Goal: Transaction & Acquisition: Purchase product/service

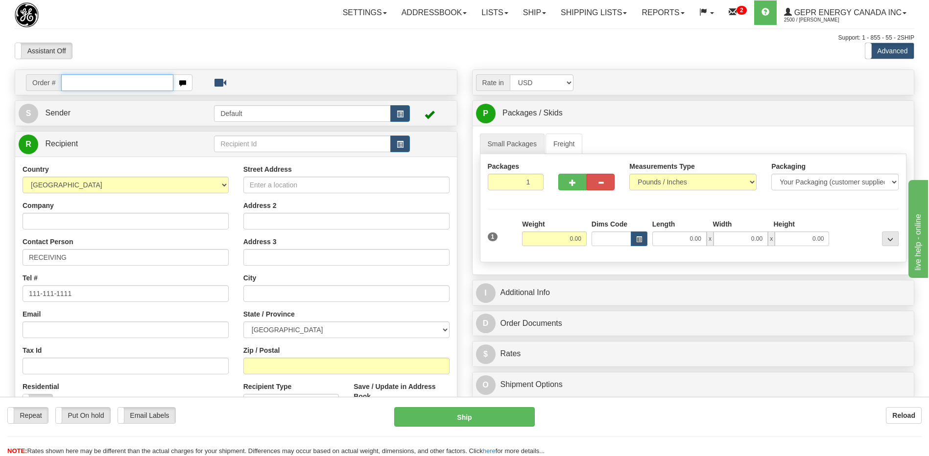
click at [99, 81] on input "text" at bounding box center [117, 82] width 112 height 17
paste input "86685531"
type input "86685531"
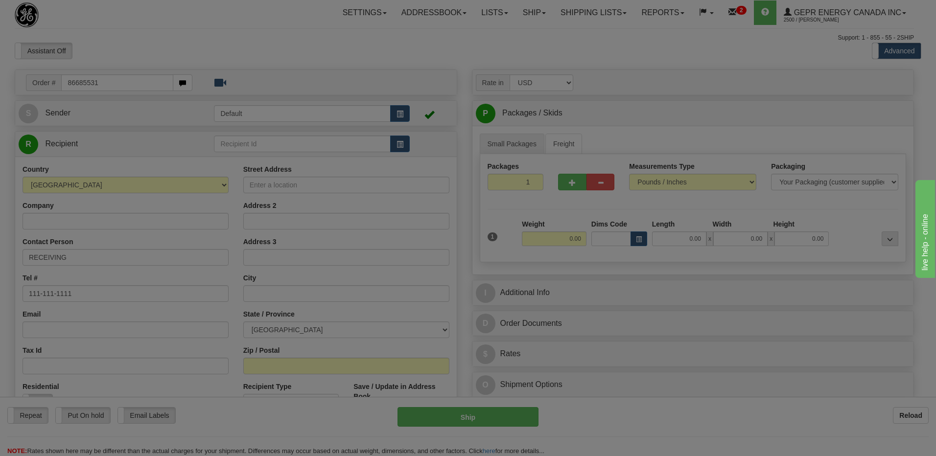
click at [104, 43] on body "Training Course Close Toggle navigation Settings Shipping Preferences New Recip…" at bounding box center [468, 228] width 936 height 456
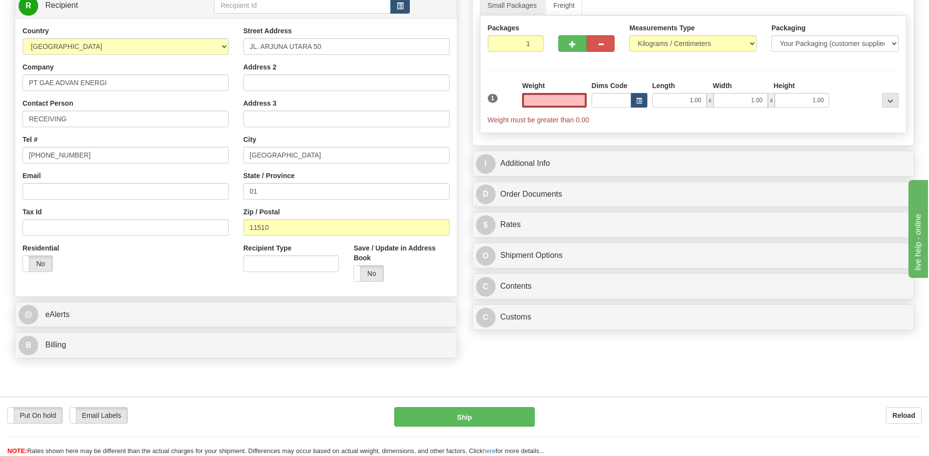
scroll to position [147, 0]
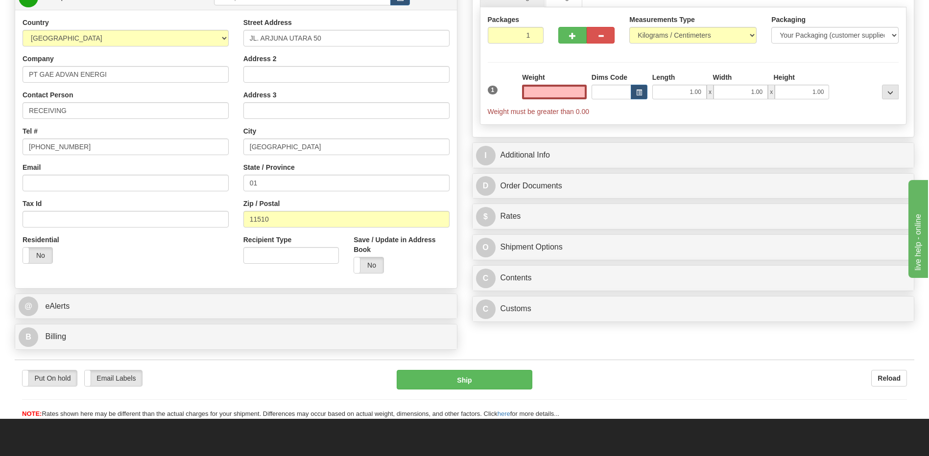
type input "0.00"
drag, startPoint x: 94, startPoint y: 105, endPoint x: -2, endPoint y: 110, distance: 95.6
click at [0, 110] on html "Training Course Close Toggle navigation Settings Shipping Preferences New Sende…" at bounding box center [464, 81] width 929 height 456
paste input "Attn : [PERSON_NAME]"
type input "Attn : [PERSON_NAME]"
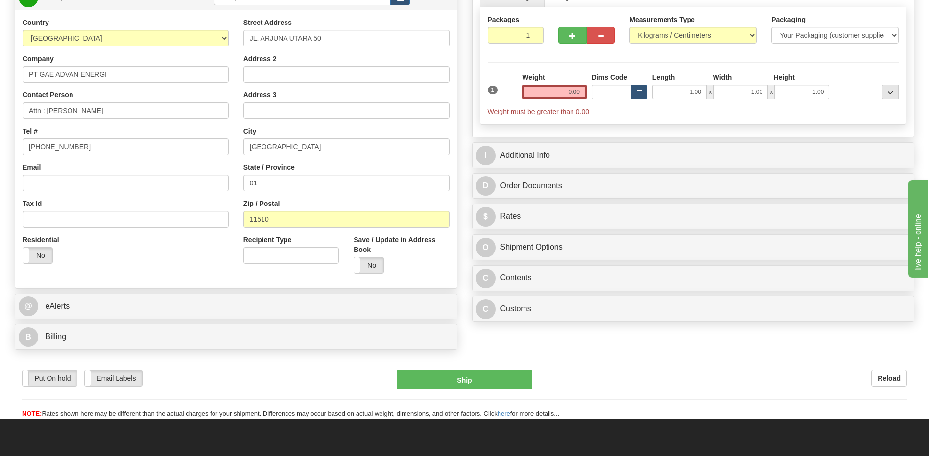
click at [165, 264] on div "Residential Yes No" at bounding box center [125, 253] width 221 height 36
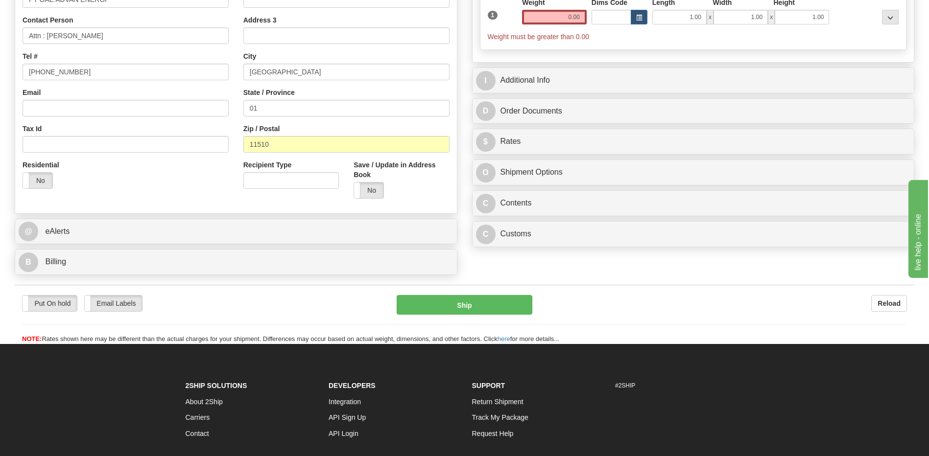
scroll to position [313, 0]
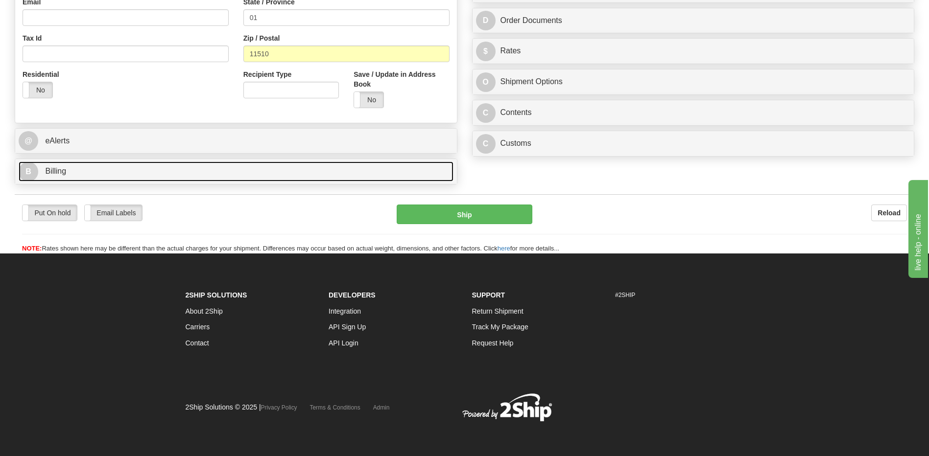
click at [97, 173] on link "B Billing" at bounding box center [236, 172] width 435 height 20
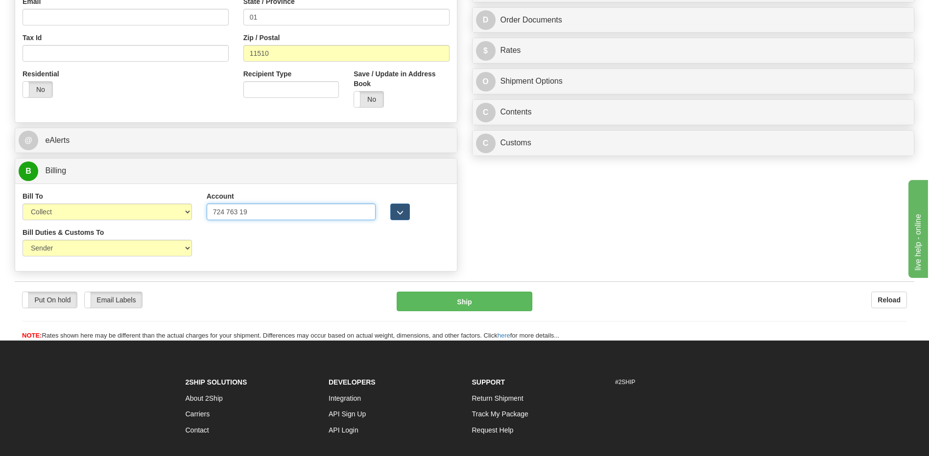
drag, startPoint x: 266, startPoint y: 217, endPoint x: 150, endPoint y: 213, distance: 115.6
click at [151, 213] on div "Bill To Sender Recipient Third Party Collect Account 724 763 19 3rd Party Accou…" at bounding box center [236, 209] width 442 height 36
paste input "724763197"
type input "724763197"
click at [146, 214] on select "Sender Recipient Third Party Collect" at bounding box center [107, 212] width 169 height 17
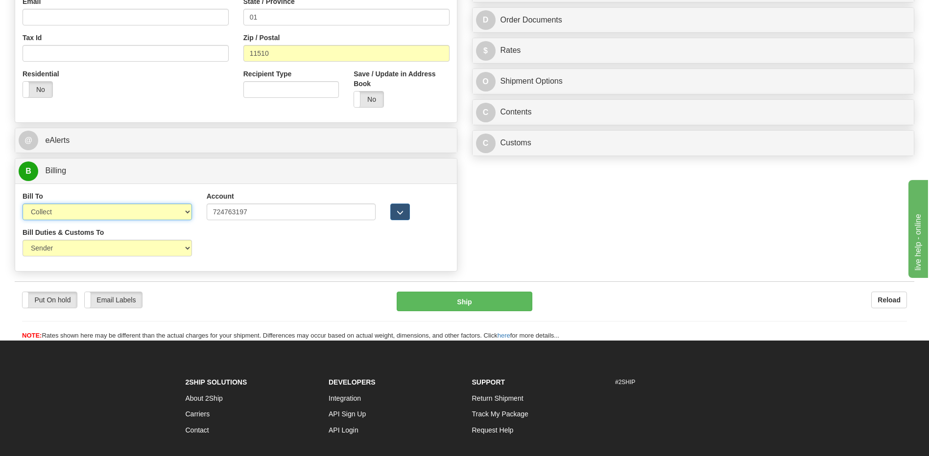
select select "2"
click at [23, 204] on select "Sender Recipient Third Party Collect" at bounding box center [107, 212] width 169 height 17
click at [116, 248] on select "Sender Recipient Third Party" at bounding box center [107, 248] width 169 height 17
select select "2"
click at [23, 240] on select "Sender Recipient Third Party" at bounding box center [107, 248] width 169 height 17
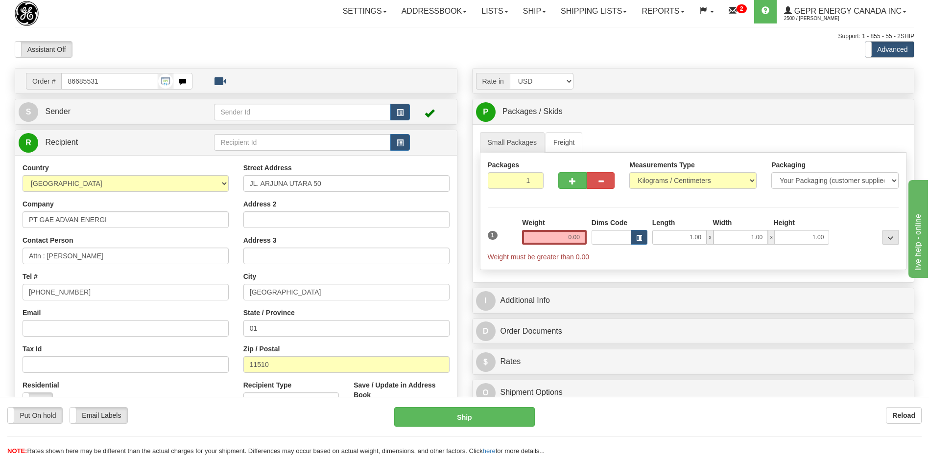
scroll to position [0, 0]
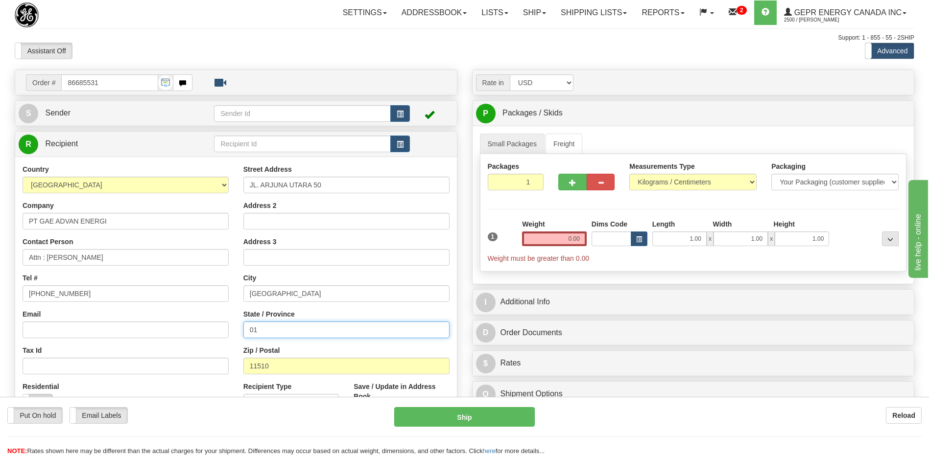
drag, startPoint x: 281, startPoint y: 332, endPoint x: 161, endPoint y: 318, distance: 121.2
click at [171, 319] on div "Country [GEOGRAPHIC_DATA] [GEOGRAPHIC_DATA] [GEOGRAPHIC_DATA] [GEOGRAPHIC_DATA]…" at bounding box center [236, 296] width 442 height 263
click at [398, 118] on span "button" at bounding box center [400, 114] width 7 height 6
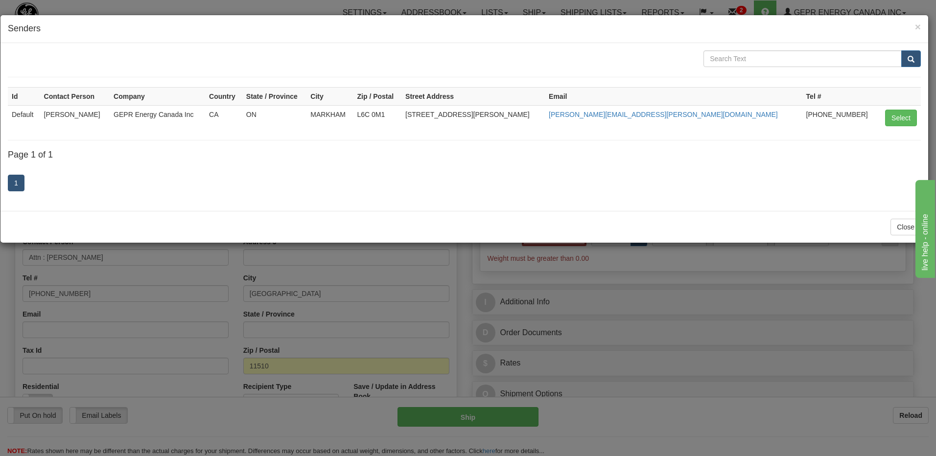
click at [895, 108] on td "Select" at bounding box center [899, 117] width 43 height 25
click at [895, 114] on button "Select" at bounding box center [901, 118] width 32 height 17
type input "Default"
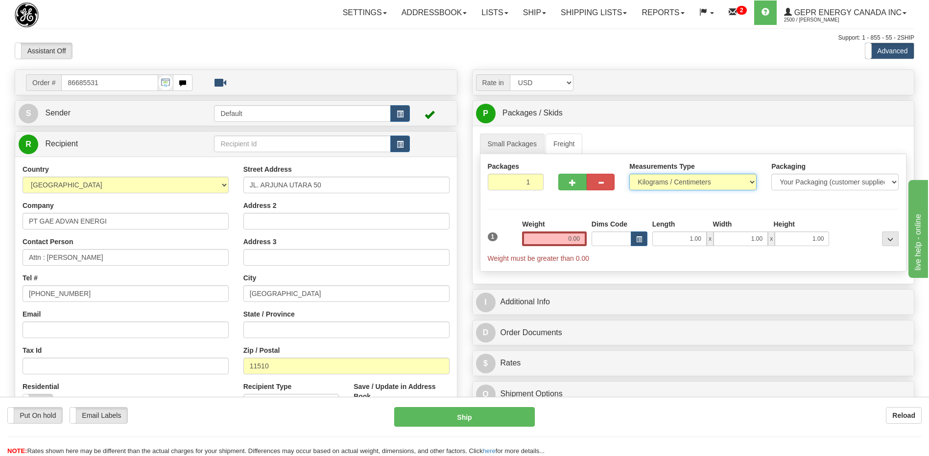
click at [667, 180] on select "Pounds / Inches Kilograms / Centimeters" at bounding box center [692, 182] width 127 height 17
select select "0"
click at [629, 174] on select "Pounds / Inches Kilograms / Centimeters" at bounding box center [692, 182] width 127 height 17
drag, startPoint x: 554, startPoint y: 239, endPoint x: 603, endPoint y: 241, distance: 49.0
click at [603, 241] on div "1 Weight 0.00 Dims Code 1.00" at bounding box center [693, 241] width 416 height 44
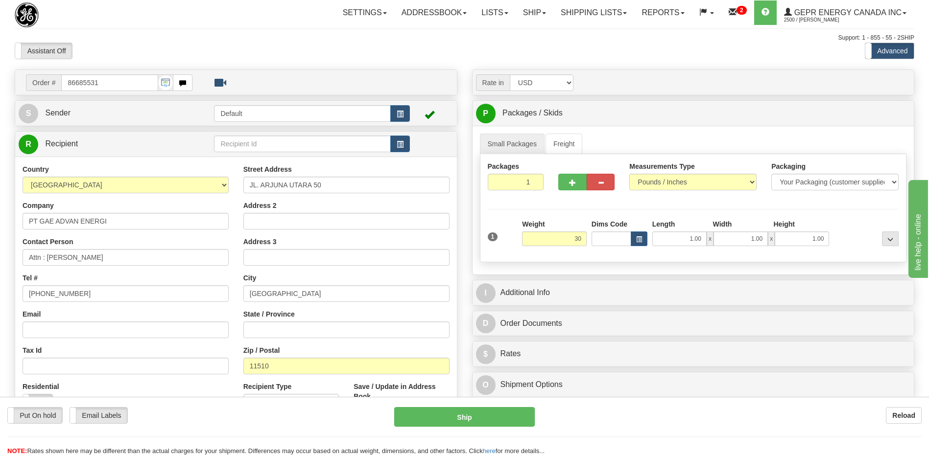
type input "30.00"
drag, startPoint x: 206, startPoint y: 273, endPoint x: 582, endPoint y: 333, distance: 381.3
click at [206, 273] on div "Tel # [PHONE_NUMBER]" at bounding box center [126, 287] width 206 height 29
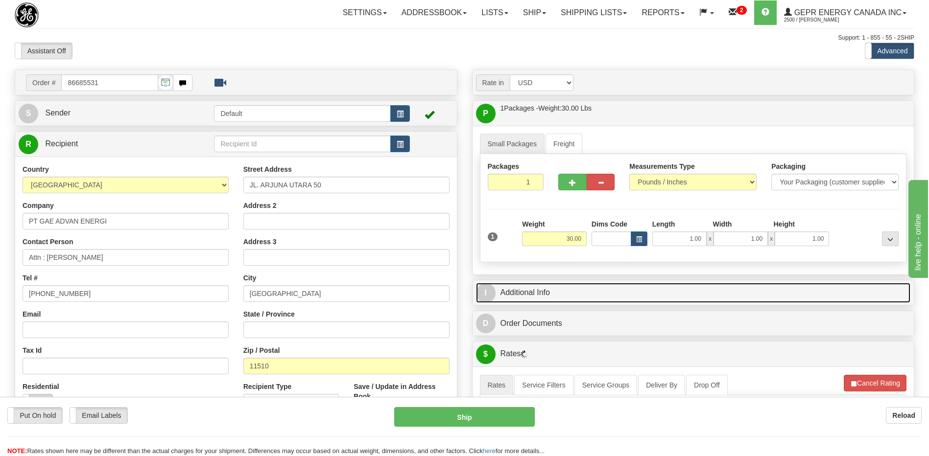
click at [567, 298] on link "I Additional Info" at bounding box center [693, 293] width 435 height 20
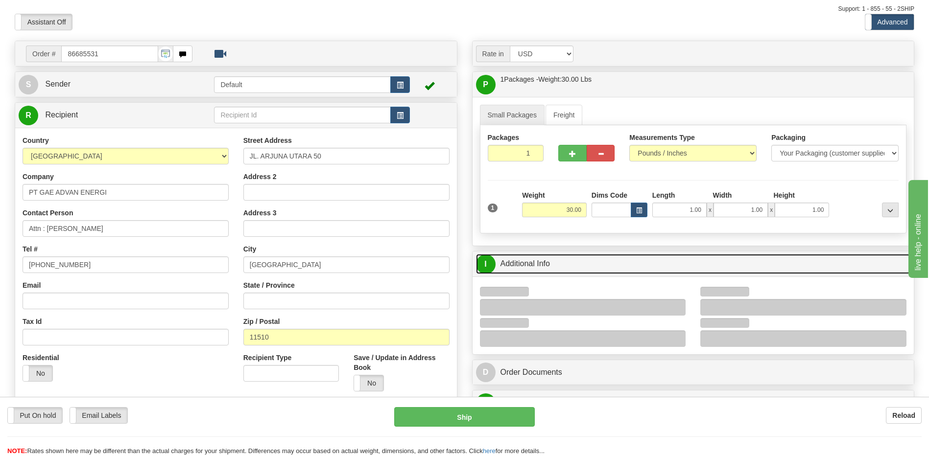
scroll to position [147, 0]
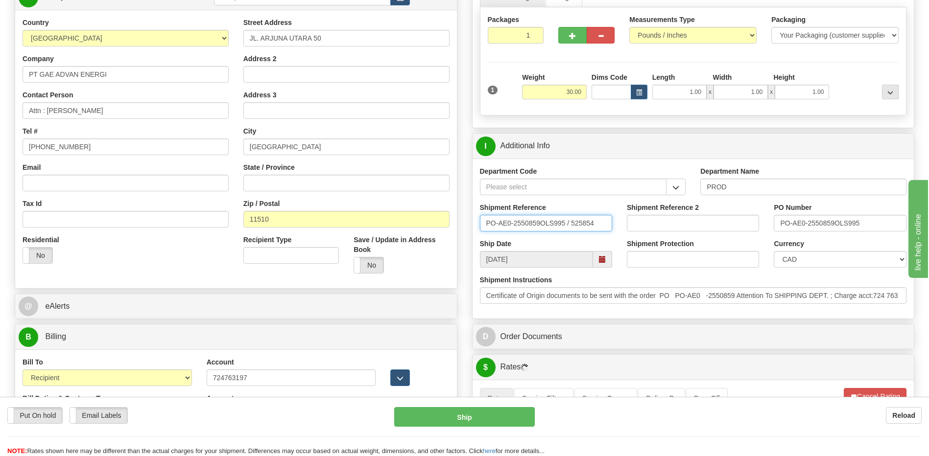
drag, startPoint x: 599, startPoint y: 222, endPoint x: 383, endPoint y: 234, distance: 216.8
type input "5399004681"
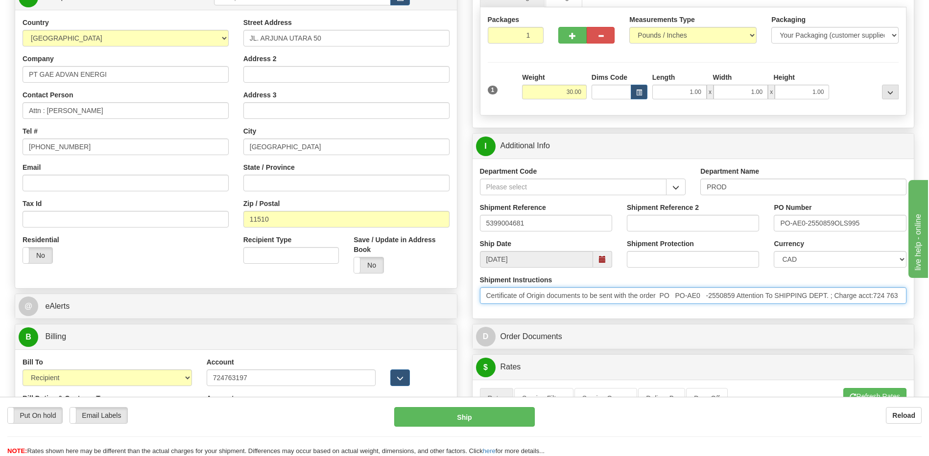
scroll to position [0, 17]
drag, startPoint x: 489, startPoint y: 299, endPoint x: 1099, endPoint y: 324, distance: 610.7
click at [928, 309] on html "Training Course Close Toggle navigation Settings Shipping Preferences New Sende…" at bounding box center [464, 81] width 929 height 456
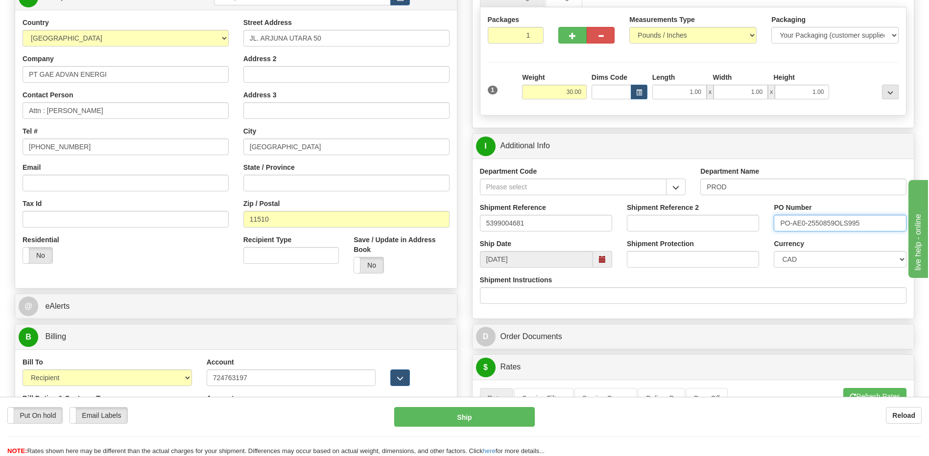
drag, startPoint x: 872, startPoint y: 224, endPoint x: 642, endPoint y: 236, distance: 230.0
click at [643, 236] on div "Shipment Reference 5399004681 Shipment Reference 2 PO Number PO-AE0-2550859OLS9…" at bounding box center [694, 221] width 442 height 36
type input "4501382432"
click at [811, 261] on select "CAD USD EUR ZAR RON ANG ARN AUD AUS AWG BBD BFR BGN BHD BMD BND BRC BRL CHP CKZ…" at bounding box center [840, 259] width 132 height 17
select select "1"
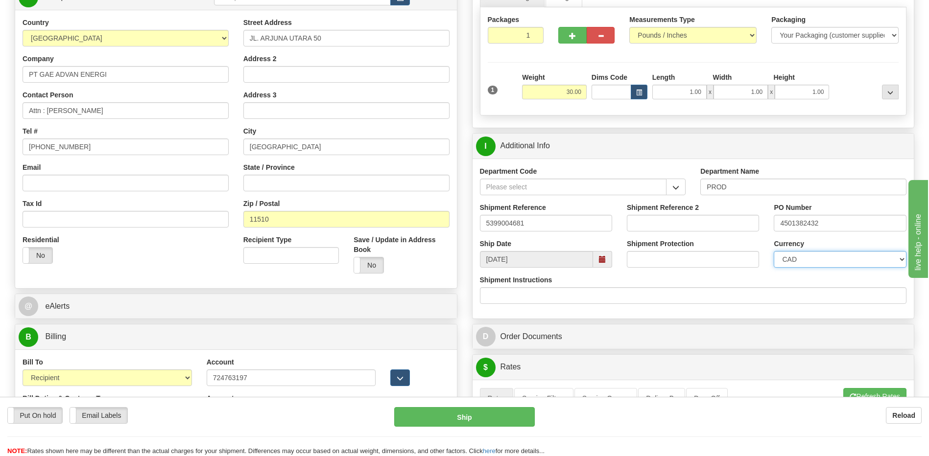
click at [774, 251] on select "CAD USD EUR ZAR RON ANG ARN AUD AUS AWG BBD BFR BGN BHD BMD BND BRC BRL CHP CKZ…" at bounding box center [840, 259] width 132 height 17
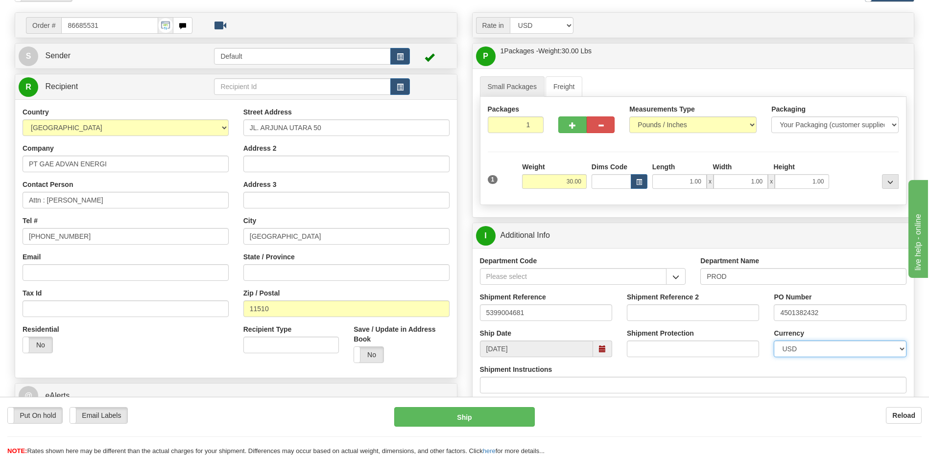
scroll to position [49, 0]
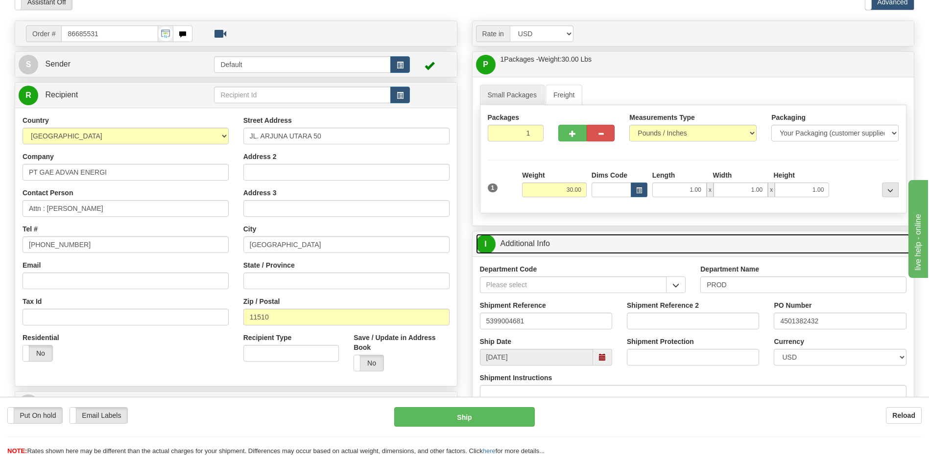
click at [600, 239] on link "I Additional Info" at bounding box center [693, 244] width 435 height 20
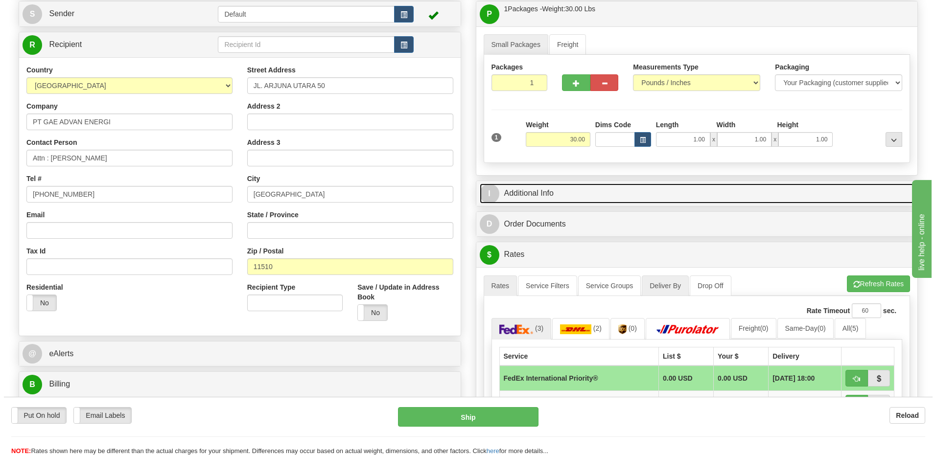
scroll to position [147, 0]
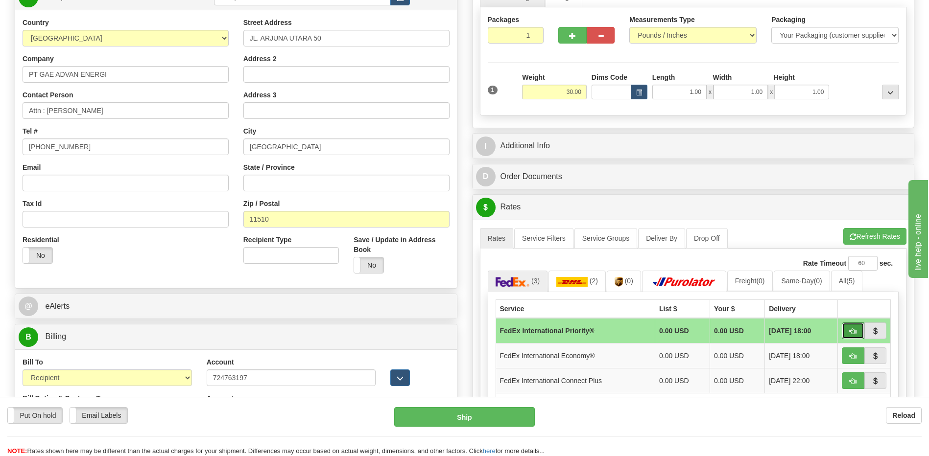
click at [855, 335] on button "button" at bounding box center [853, 331] width 23 height 17
type input "01"
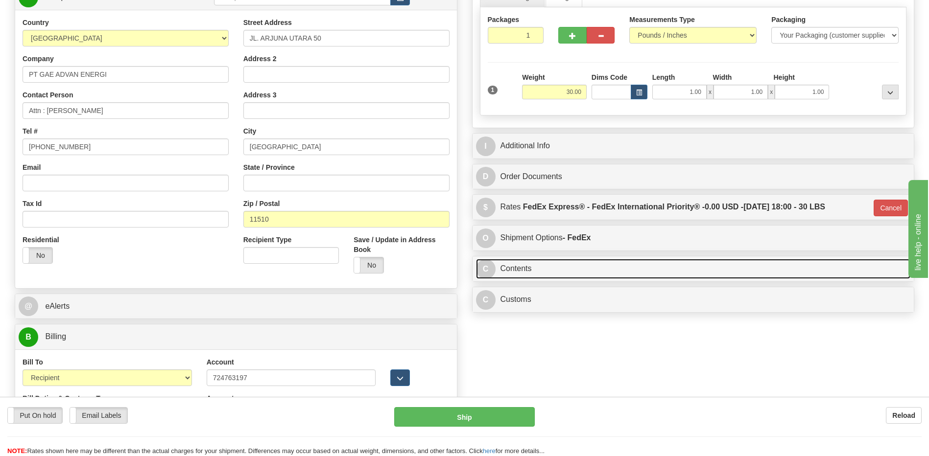
click at [576, 268] on link "C Contents" at bounding box center [693, 269] width 435 height 20
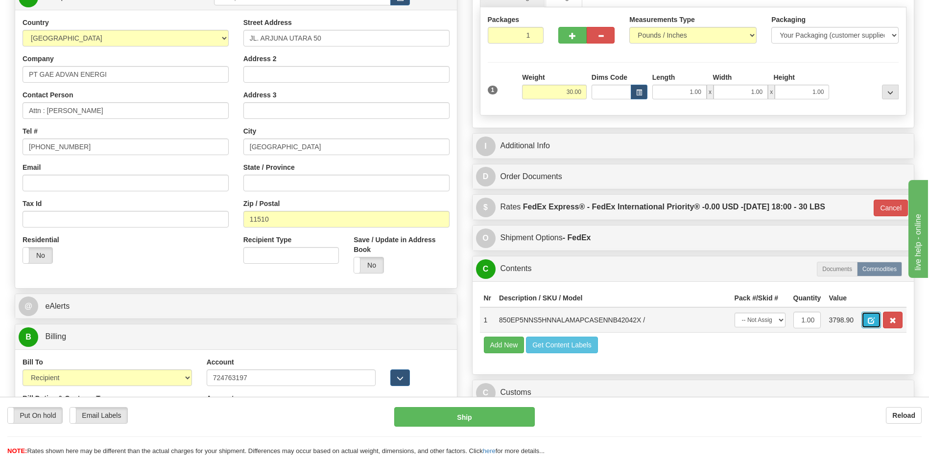
click at [871, 320] on span "button" at bounding box center [871, 321] width 7 height 6
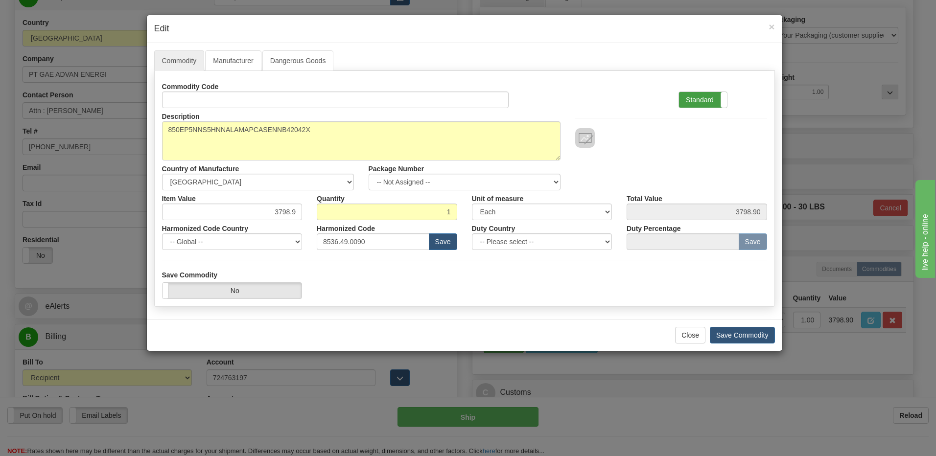
click at [704, 103] on label "Standard" at bounding box center [703, 100] width 48 height 16
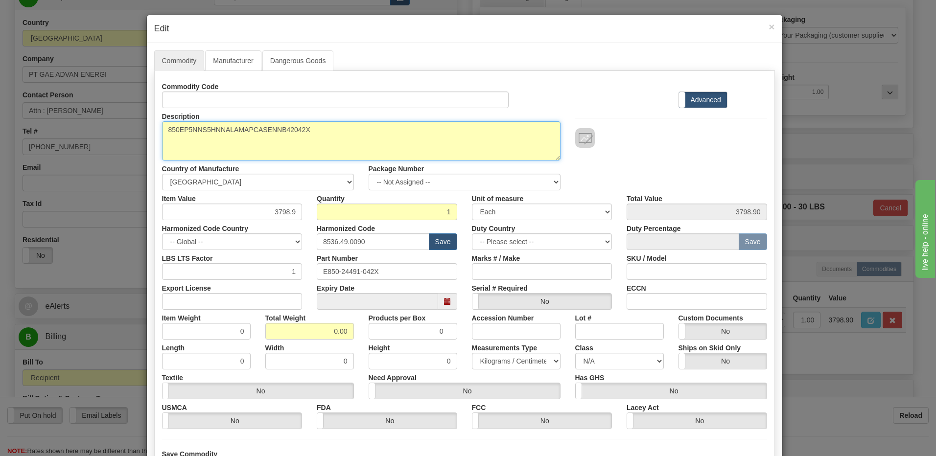
click at [162, 133] on textarea "850EP5NNS5HNNALAMAPCASENNB42042X" at bounding box center [361, 140] width 399 height 39
paste textarea ": 850 Feeder Protection System"
drag, startPoint x: 167, startPoint y: 131, endPoint x: 211, endPoint y: 166, distance: 55.7
click at [167, 131] on textarea "850EP5NNS5HNNALAMAPCASENNB42042X" at bounding box center [361, 140] width 399 height 39
click at [166, 141] on textarea "850EP5NNS5HNNALAMAPCASENNB42042X" at bounding box center [361, 140] width 399 height 39
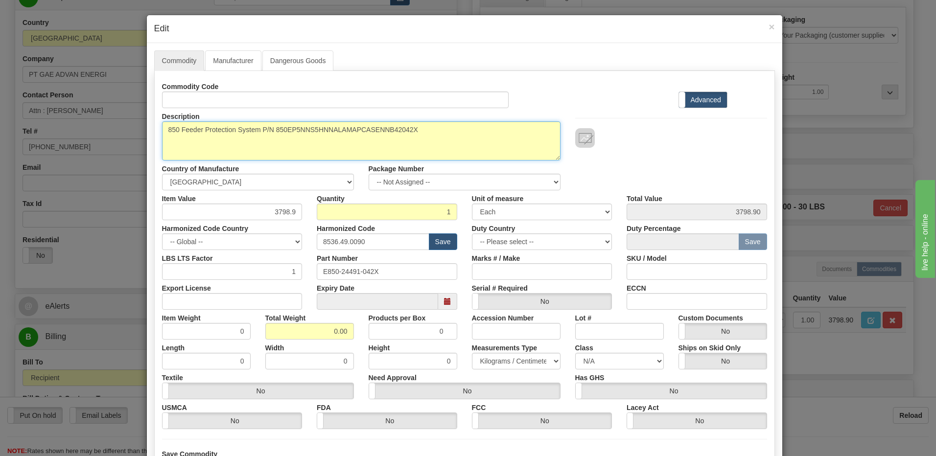
type textarea "850 Feeder Protection System P/N 850EP5NNS5HNNALAMAPCASENNB42042X"
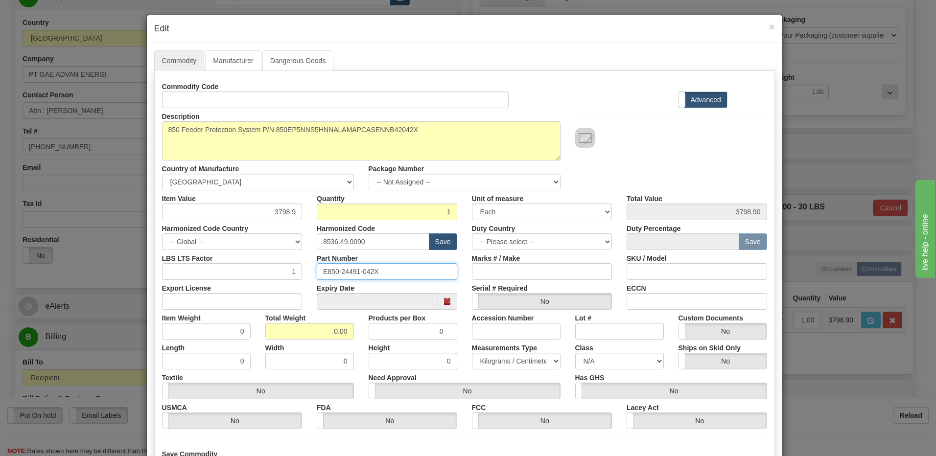
drag, startPoint x: 387, startPoint y: 273, endPoint x: 204, endPoint y: 275, distance: 182.7
click at [204, 275] on div "LBS LTS Factor 1 Part Number E850-24491-042X Marks # / Make SKU / Model" at bounding box center [465, 265] width 620 height 30
drag, startPoint x: 321, startPoint y: 334, endPoint x: 468, endPoint y: 325, distance: 147.2
click at [468, 325] on div "Item Weight 0 Total Weight 0.00 Products per Box 0 Accession Number Lot # Custo…" at bounding box center [465, 325] width 620 height 30
type input "1"
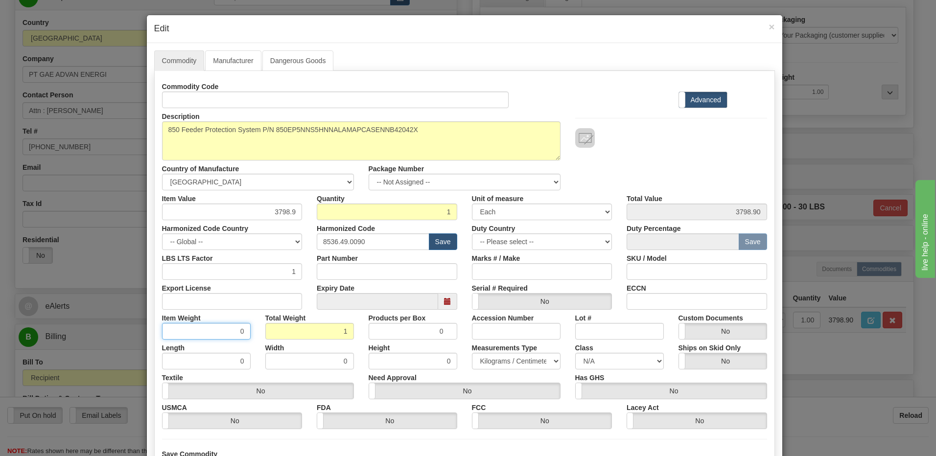
type input "1.0000"
click at [205, 338] on input "1.0000" at bounding box center [206, 331] width 89 height 17
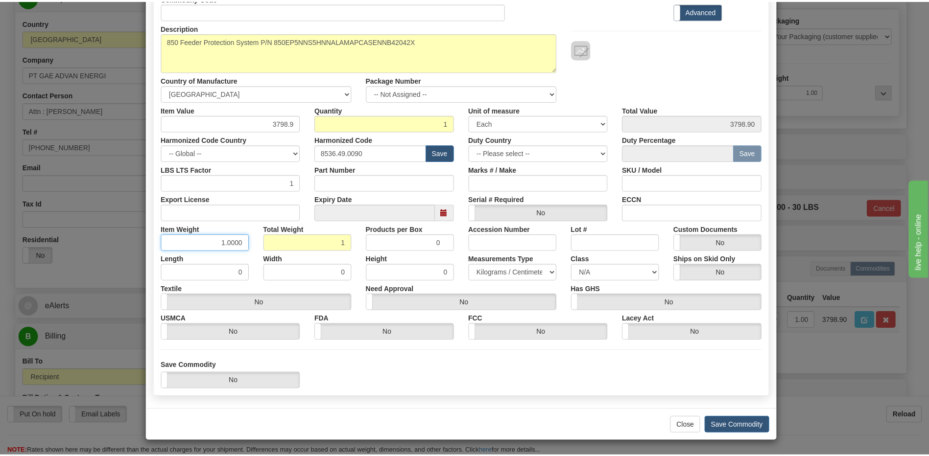
scroll to position [89, 0]
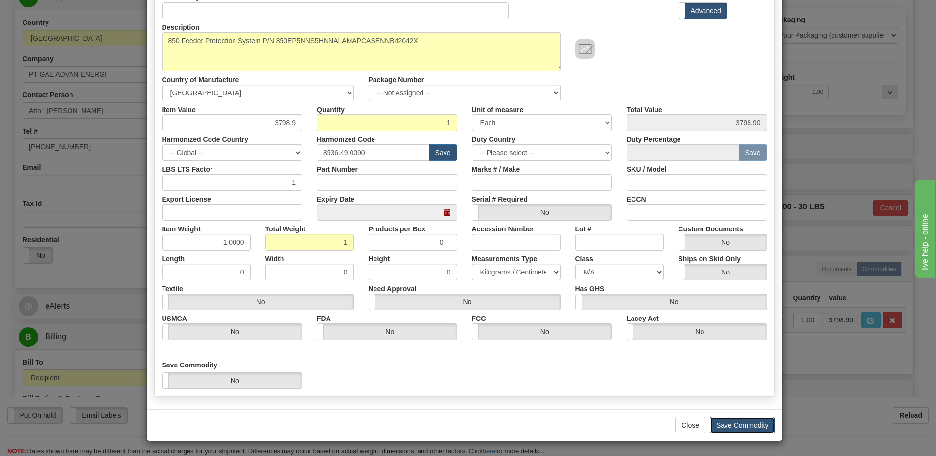
click at [740, 428] on button "Save Commodity" at bounding box center [742, 425] width 65 height 17
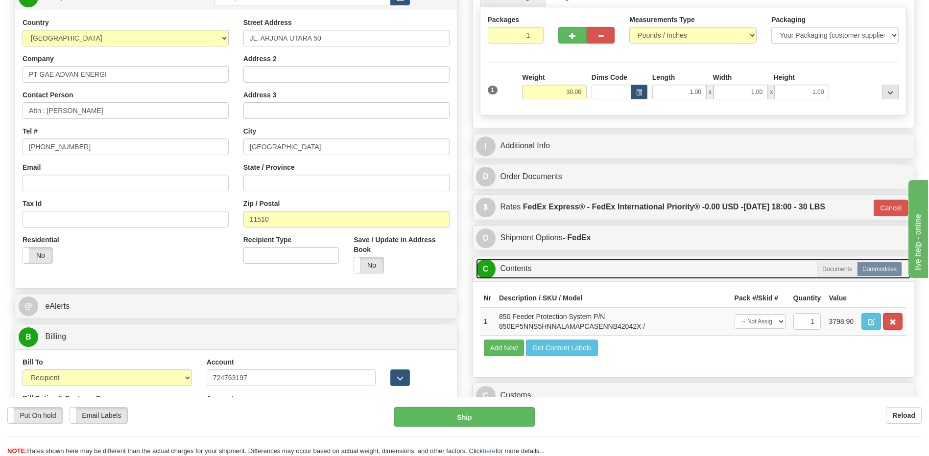
click at [544, 268] on link "C Contents" at bounding box center [693, 269] width 435 height 20
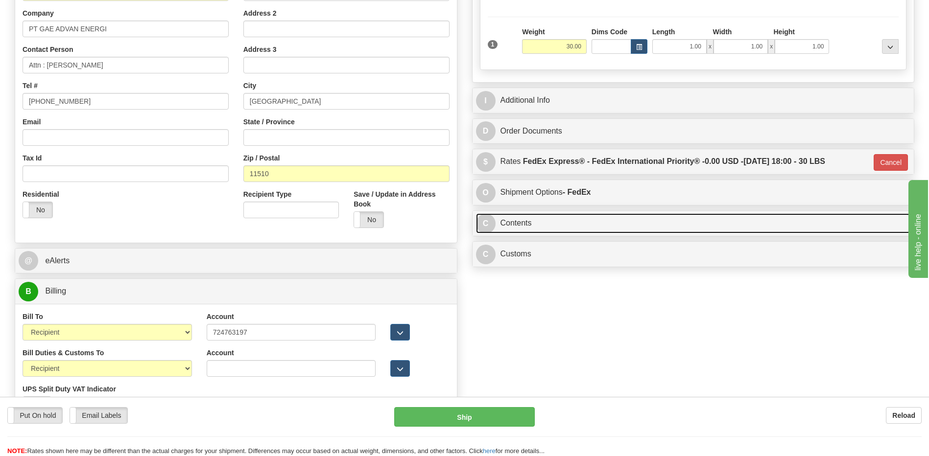
scroll to position [245, 0]
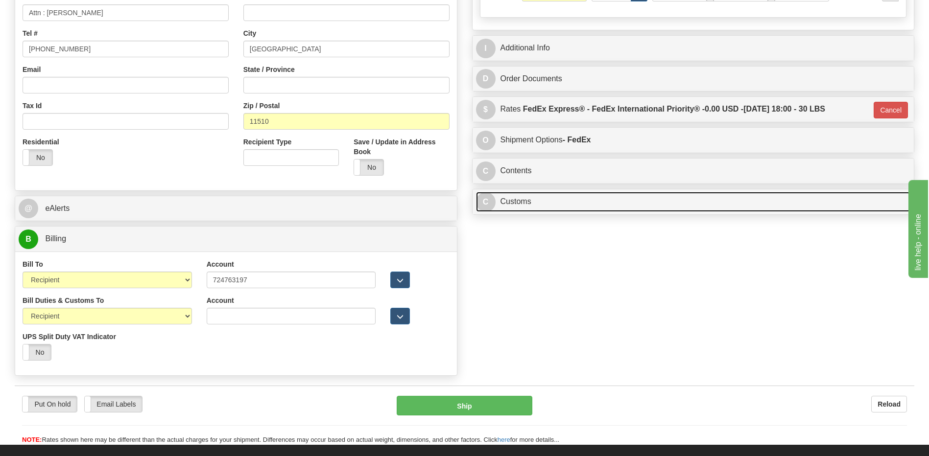
click at [559, 193] on link "C Customs" at bounding box center [693, 202] width 435 height 20
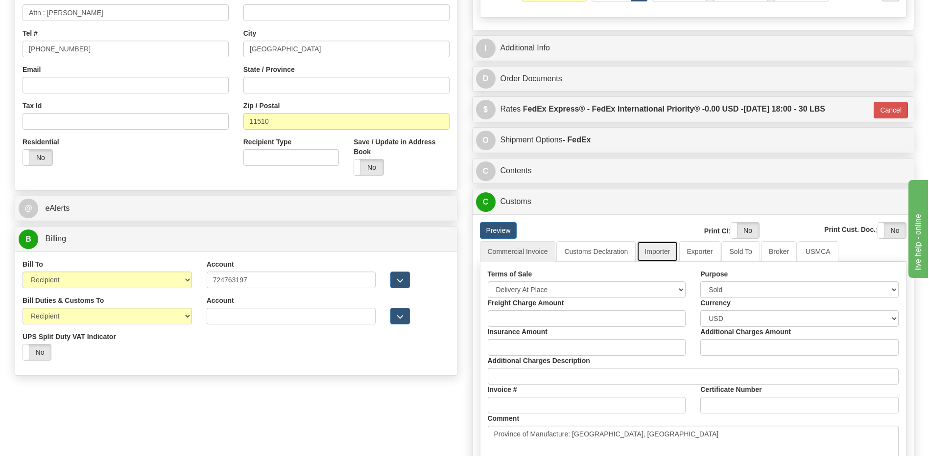
click at [654, 253] on link "Importer" at bounding box center [657, 251] width 41 height 21
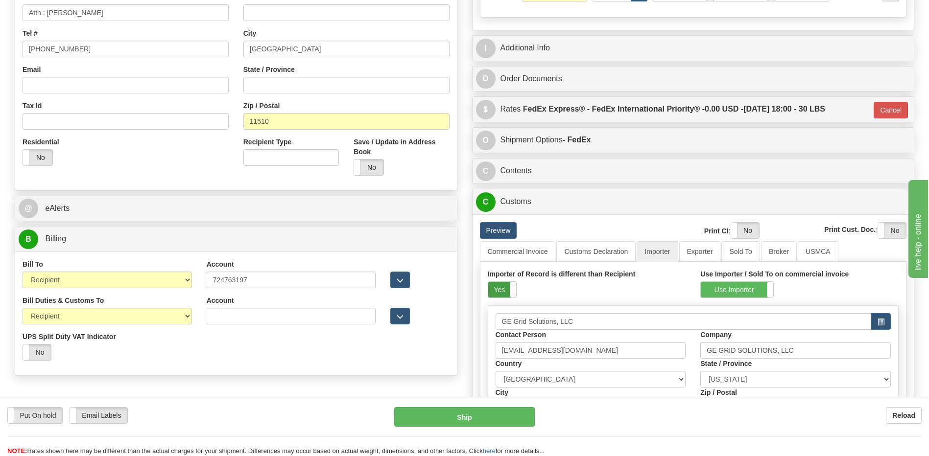
click at [499, 291] on label "Yes" at bounding box center [502, 290] width 28 height 16
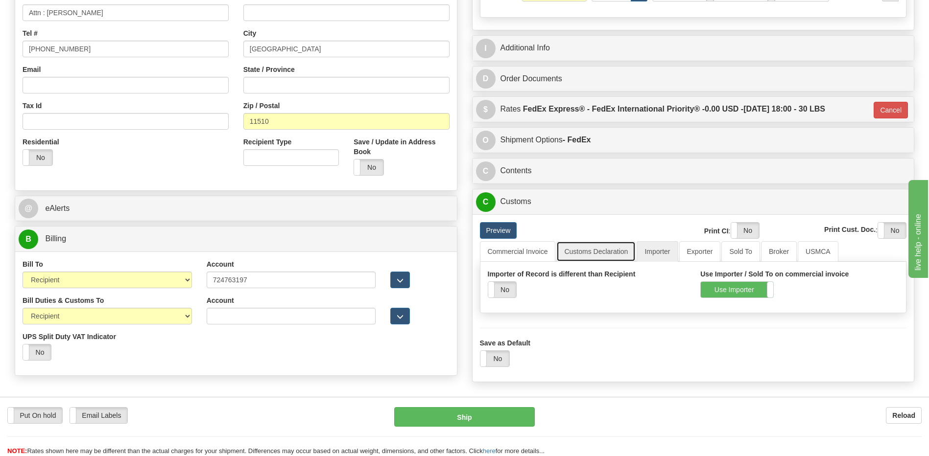
click at [607, 257] on link "Customs Declaration" at bounding box center [595, 251] width 79 height 21
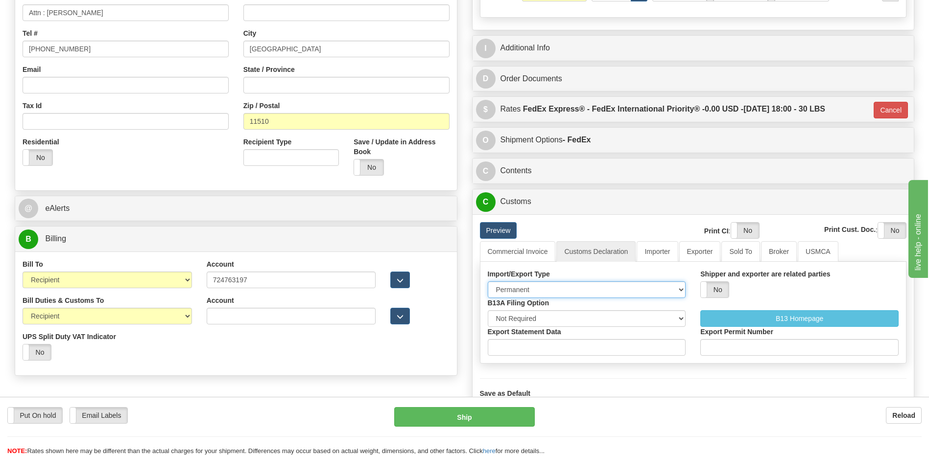
click at [558, 292] on select "Permanent Temporary Repair Return" at bounding box center [587, 290] width 198 height 17
click at [564, 293] on select "Permanent Temporary Repair Return" at bounding box center [587, 290] width 198 height 17
click at [539, 315] on select "Not Required Manual Electronic Summary Reporting" at bounding box center [587, 318] width 198 height 17
select select "3"
click at [488, 310] on select "Not Required Manual Electronic Summary Reporting" at bounding box center [587, 318] width 198 height 17
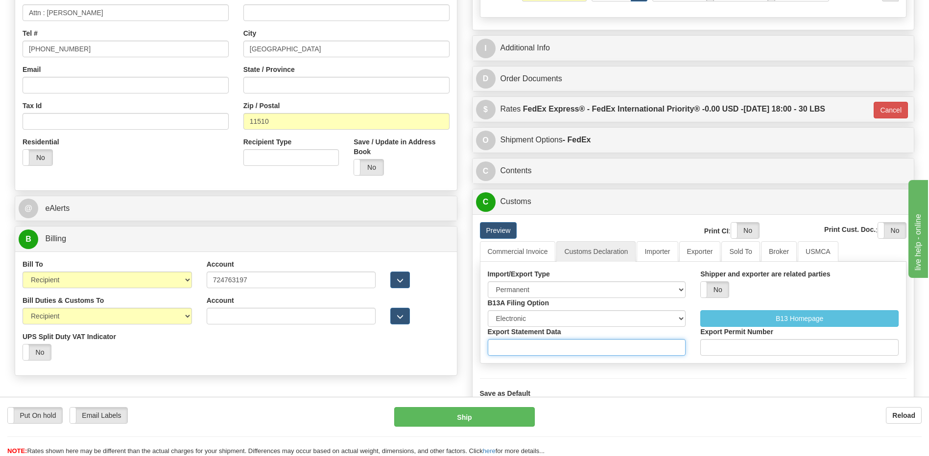
click at [516, 343] on input "Export Statement Data" at bounding box center [587, 347] width 198 height 17
type input "11111111111111111"
click at [532, 253] on link "Commercial Invoice" at bounding box center [518, 251] width 76 height 21
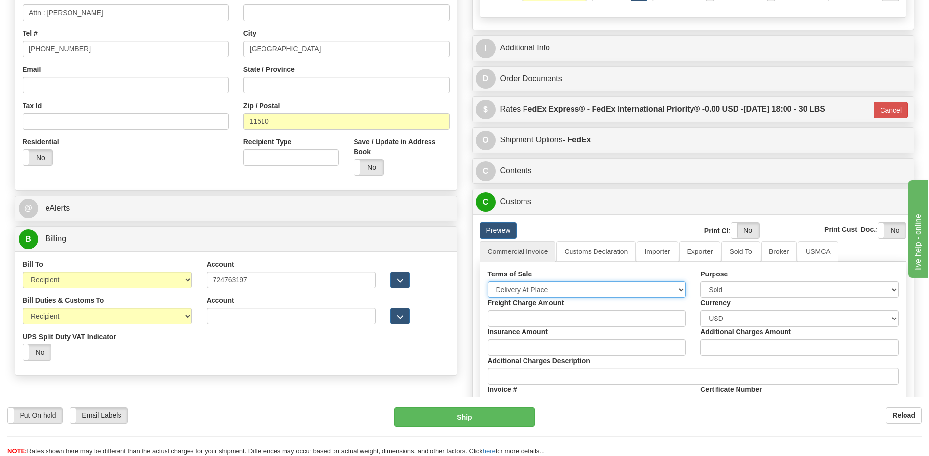
click at [535, 289] on select "Free Carrier Free On Board Ex Works Delivered Duty Unpaid Delivered Duty Paid C…" at bounding box center [587, 290] width 198 height 17
select select "7"
click at [488, 282] on select "Free Carrier Free On Board Ex Works Delivered Duty Unpaid Delivered Duty Paid C…" at bounding box center [587, 290] width 198 height 17
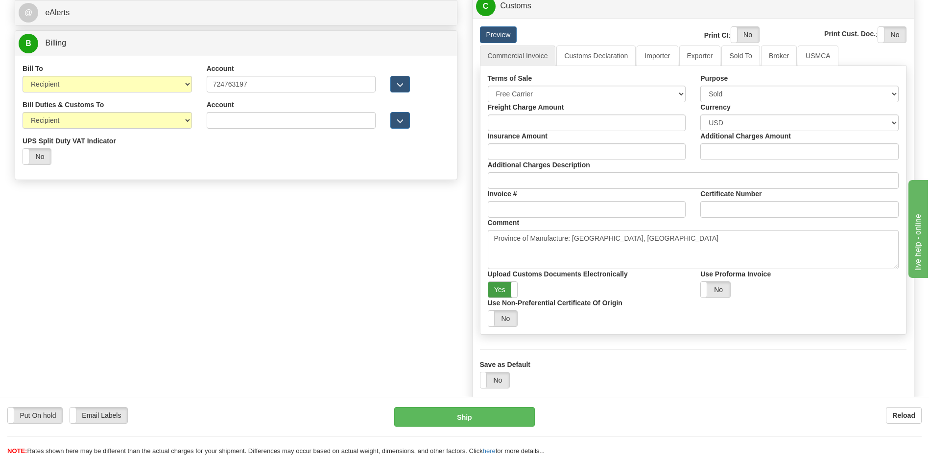
click at [501, 286] on label "Yes" at bounding box center [502, 290] width 29 height 16
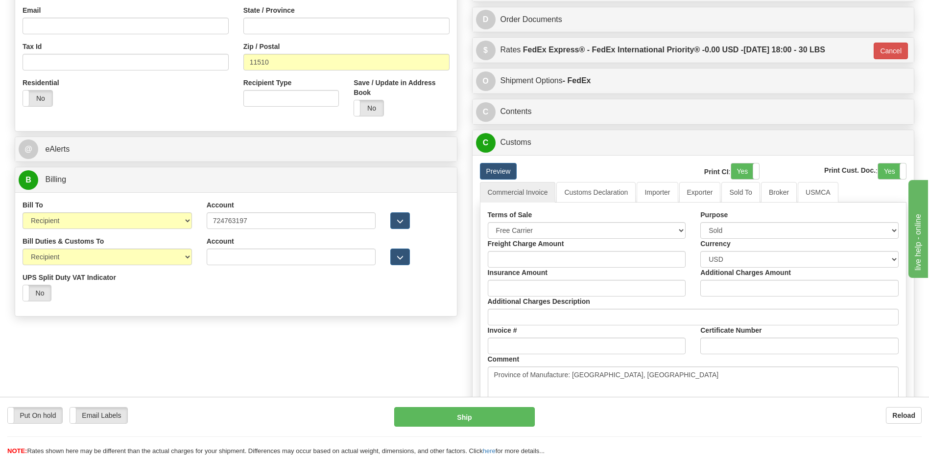
scroll to position [294, 0]
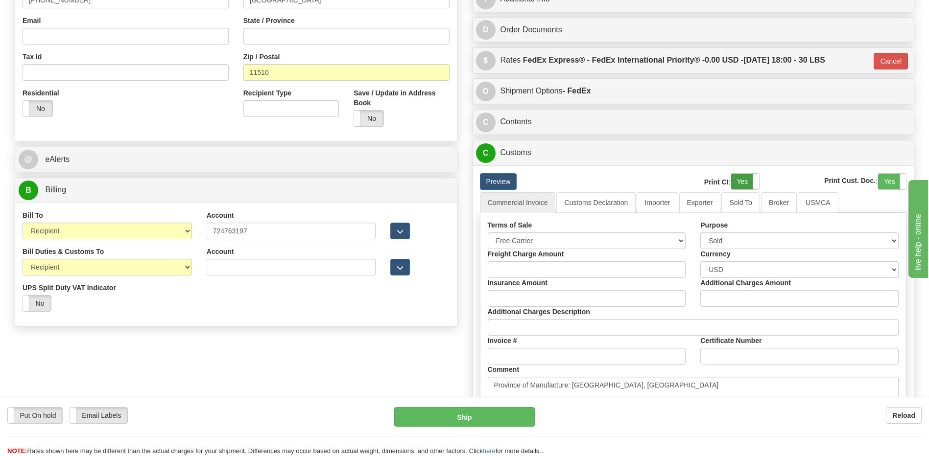
click at [745, 183] on label "Yes" at bounding box center [745, 182] width 28 height 16
click at [893, 182] on label "Yes" at bounding box center [892, 182] width 28 height 16
click at [663, 202] on link "Importer" at bounding box center [657, 202] width 41 height 21
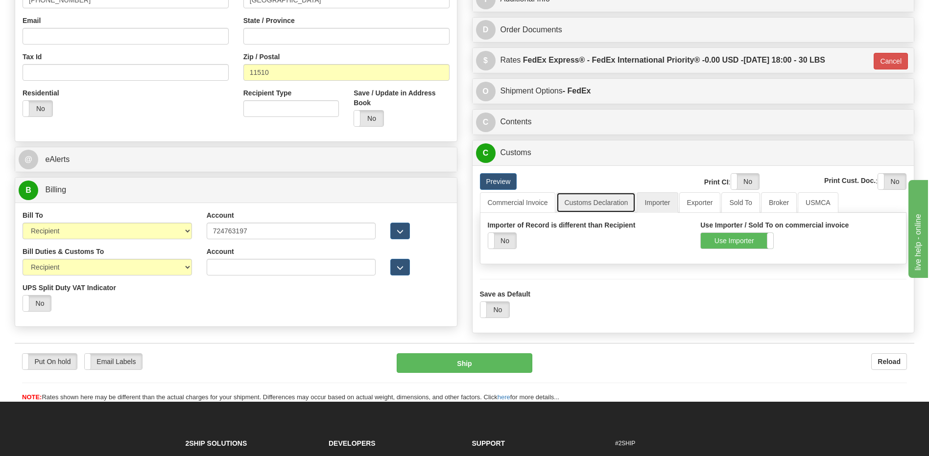
click at [593, 203] on link "Customs Declaration" at bounding box center [595, 202] width 79 height 21
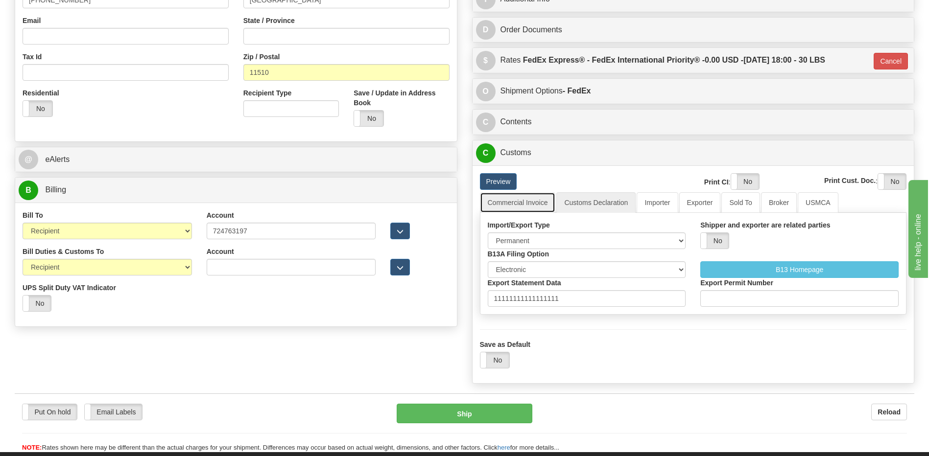
click at [535, 204] on link "Commercial Invoice" at bounding box center [518, 202] width 76 height 21
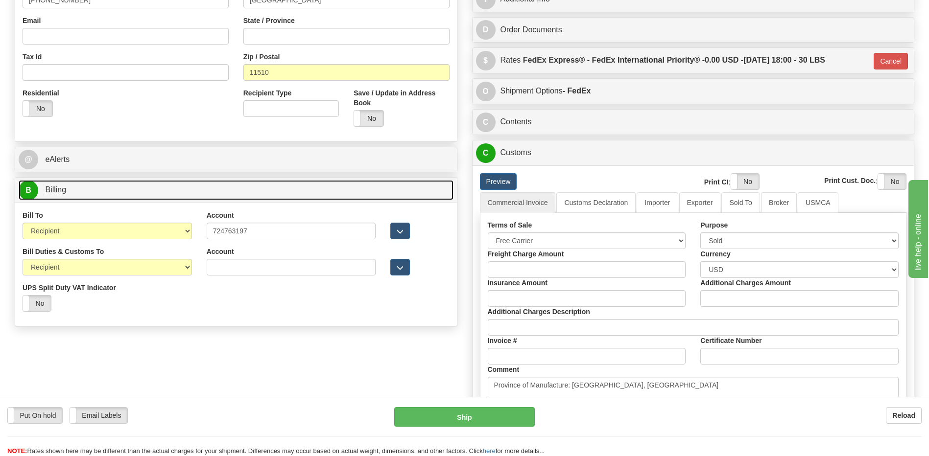
click at [268, 191] on link "B Billing" at bounding box center [236, 190] width 435 height 20
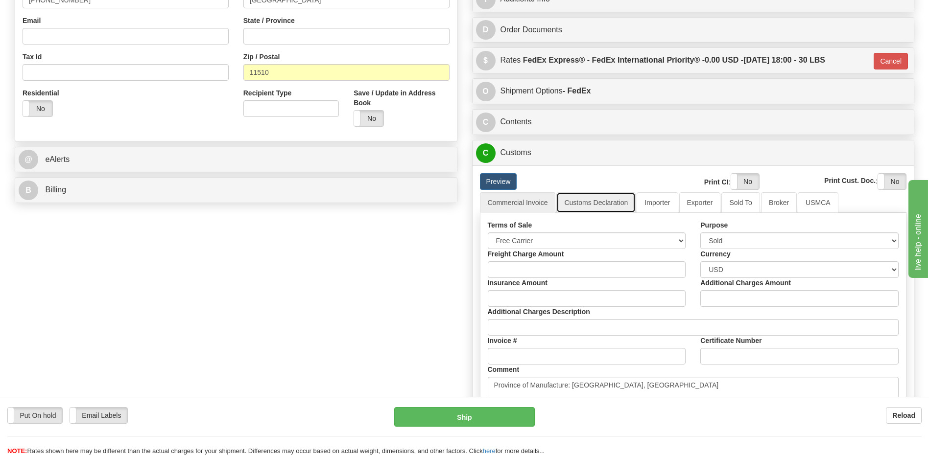
click at [610, 208] on link "Customs Declaration" at bounding box center [595, 202] width 79 height 21
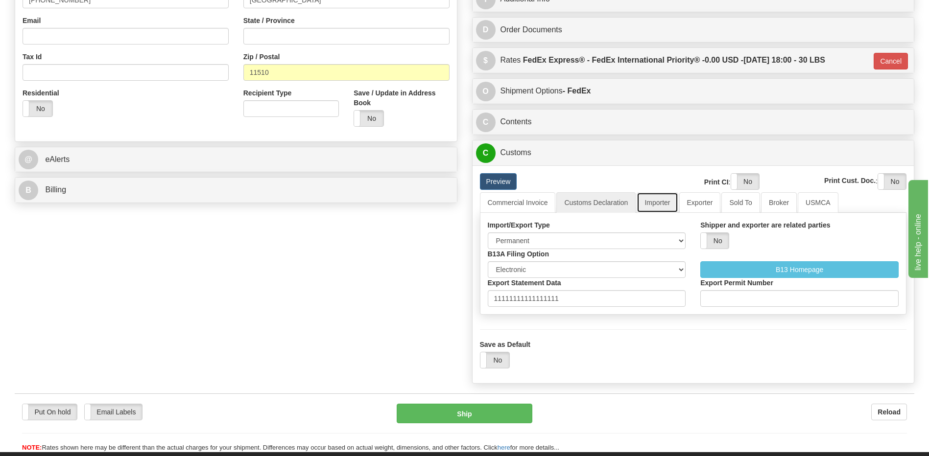
click at [652, 201] on link "Importer" at bounding box center [657, 202] width 41 height 21
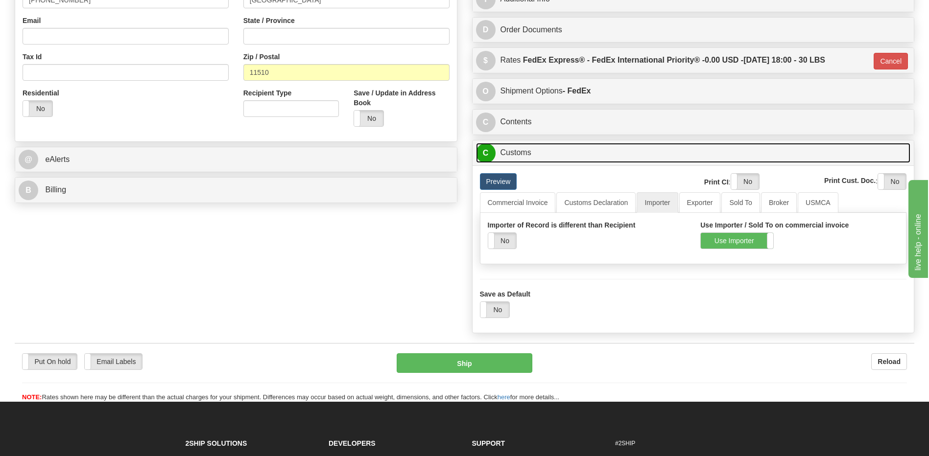
click at [553, 160] on link "C Customs" at bounding box center [693, 153] width 435 height 20
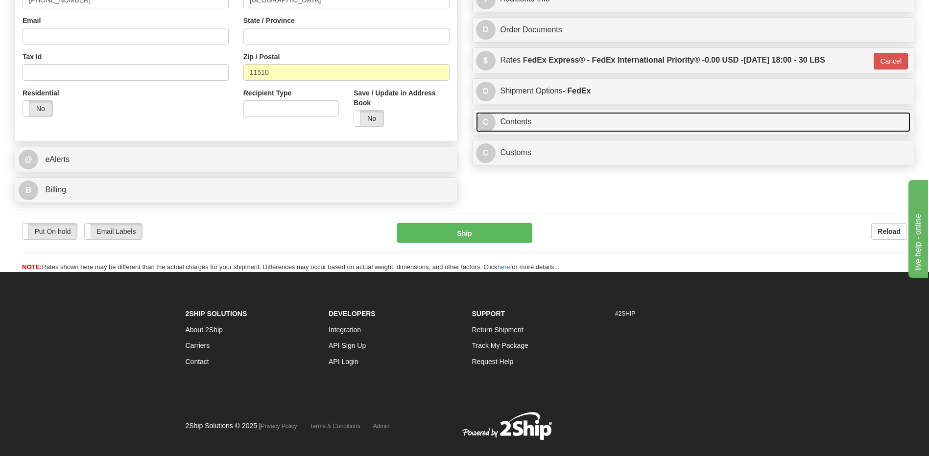
click at [552, 125] on link "C Contents" at bounding box center [693, 122] width 435 height 20
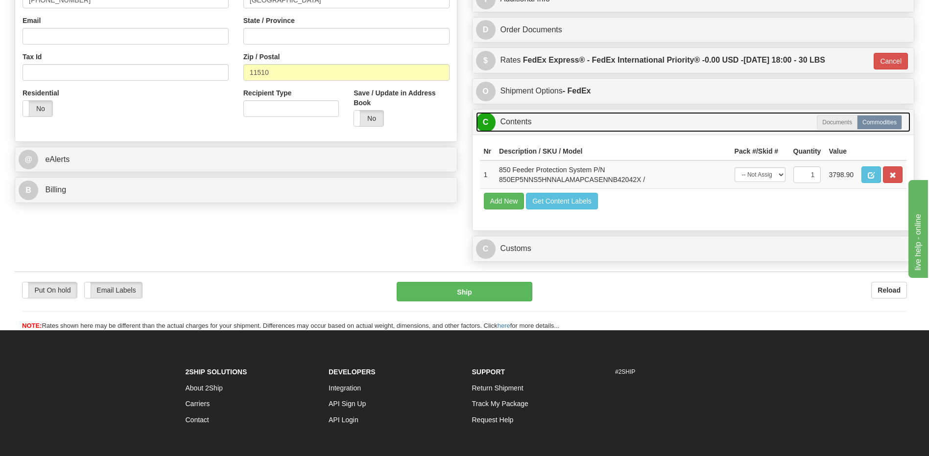
click at [552, 125] on link "C Contents" at bounding box center [693, 122] width 435 height 20
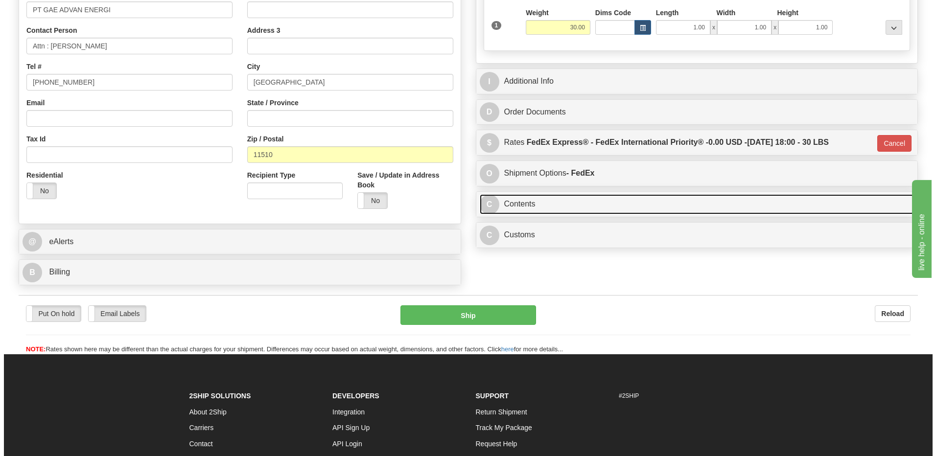
scroll to position [147, 0]
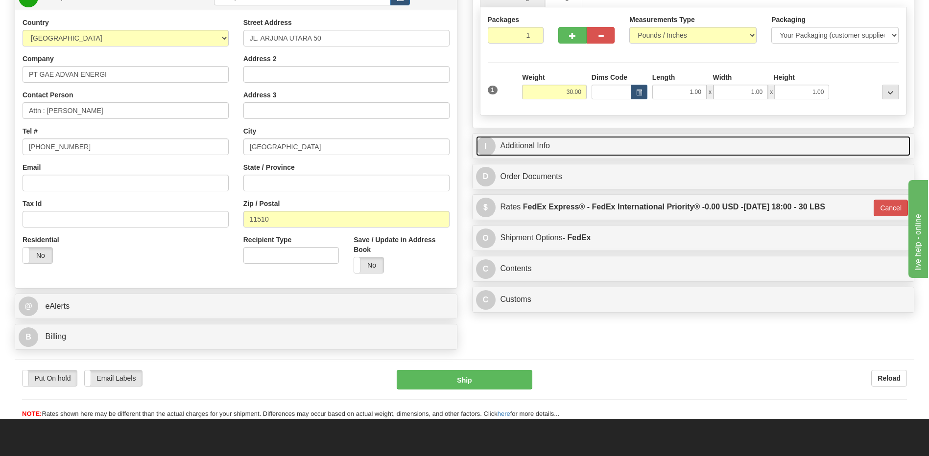
click at [565, 140] on link "I Additional Info" at bounding box center [693, 146] width 435 height 20
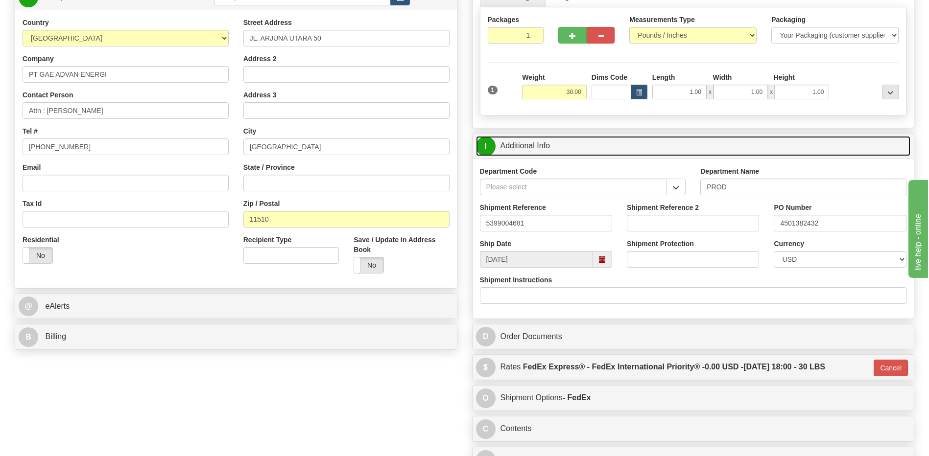
click at [565, 140] on link "I Additional Info" at bounding box center [693, 146] width 435 height 20
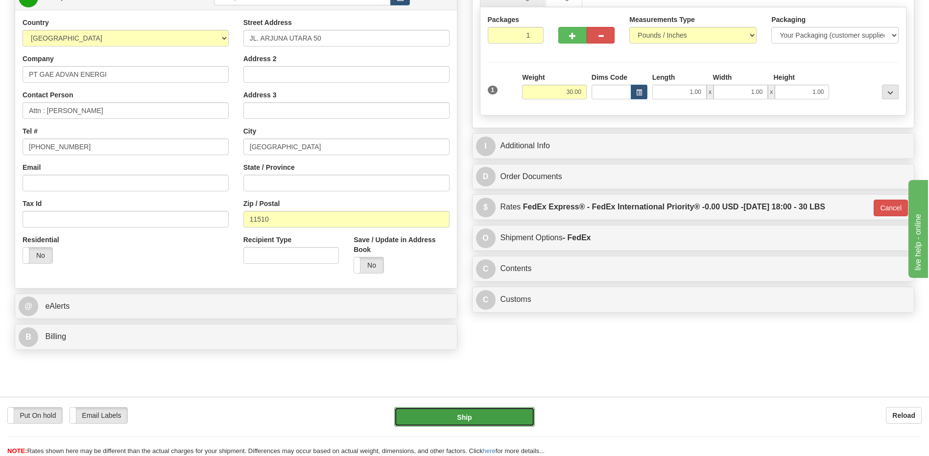
click at [454, 414] on button "Ship" at bounding box center [464, 417] width 140 height 20
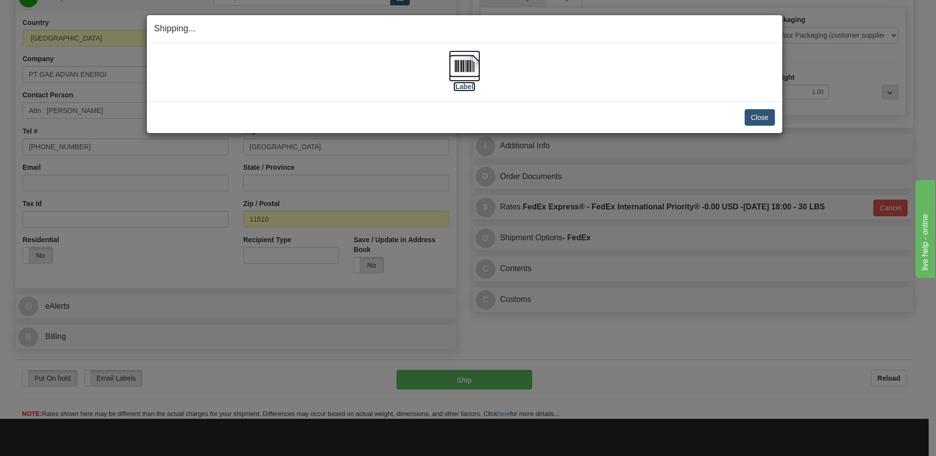
click at [461, 73] on img at bounding box center [464, 65] width 31 height 31
